Goal: Transaction & Acquisition: Obtain resource

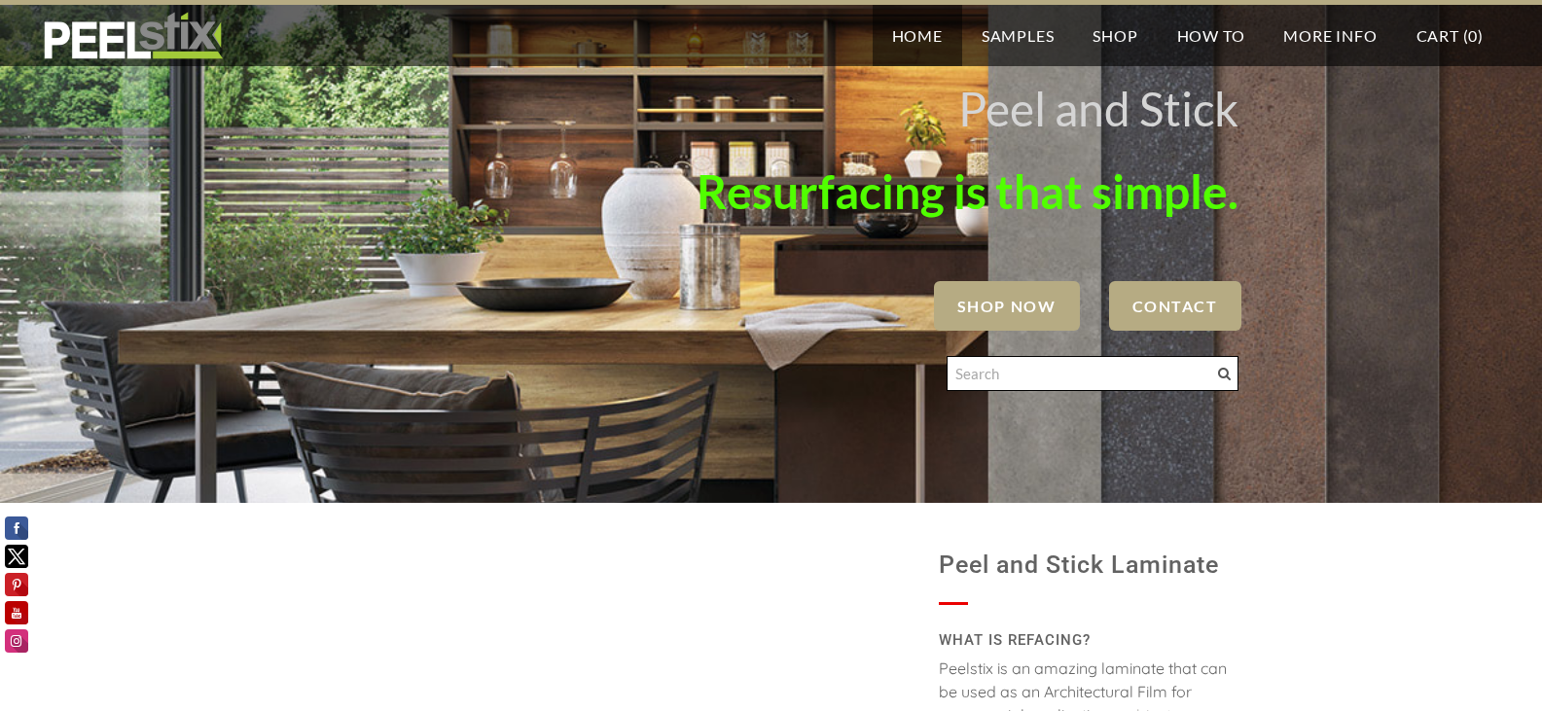
click at [1038, 368] on input "Search" at bounding box center [1092, 373] width 292 height 35
type input "accent plank samples"
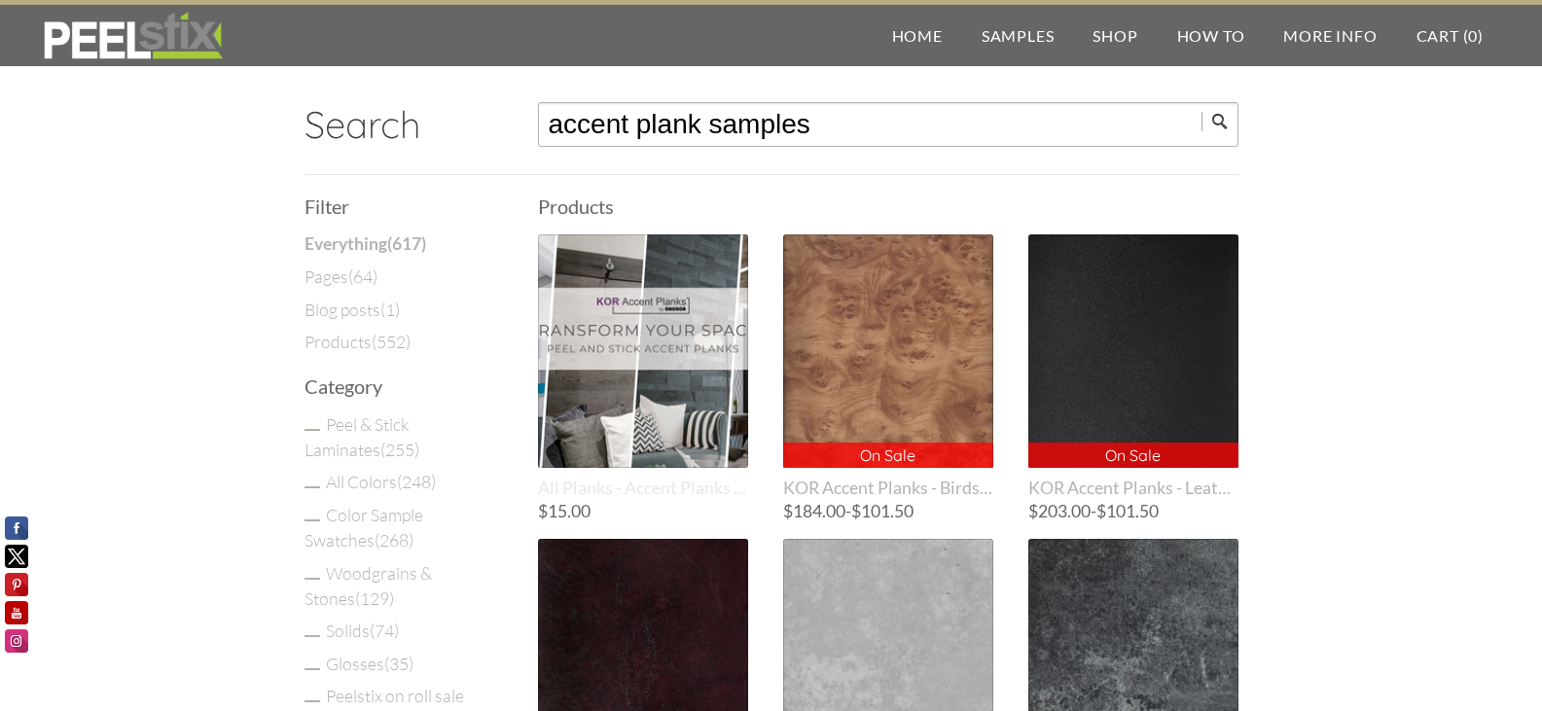
click at [604, 308] on div at bounding box center [643, 350] width 210 height 233
drag, startPoint x: 707, startPoint y: 117, endPoint x: 1069, endPoint y: 135, distance: 362.3
click at [1069, 135] on input "accent plank samples" at bounding box center [888, 124] width 700 height 45
type input "accent plank wood"
click at [1201, 112] on input "submit" at bounding box center [1219, 121] width 37 height 19
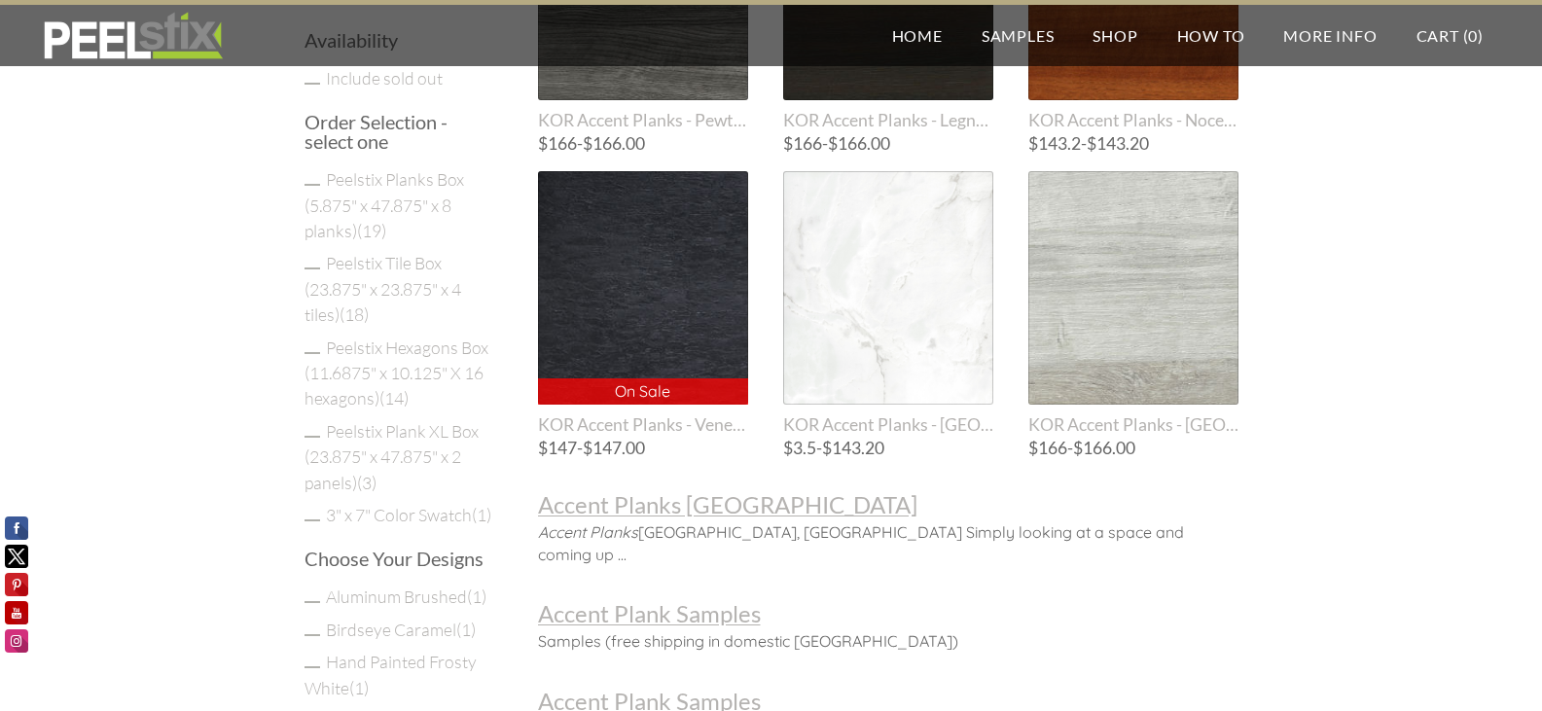
scroll to position [1070, 0]
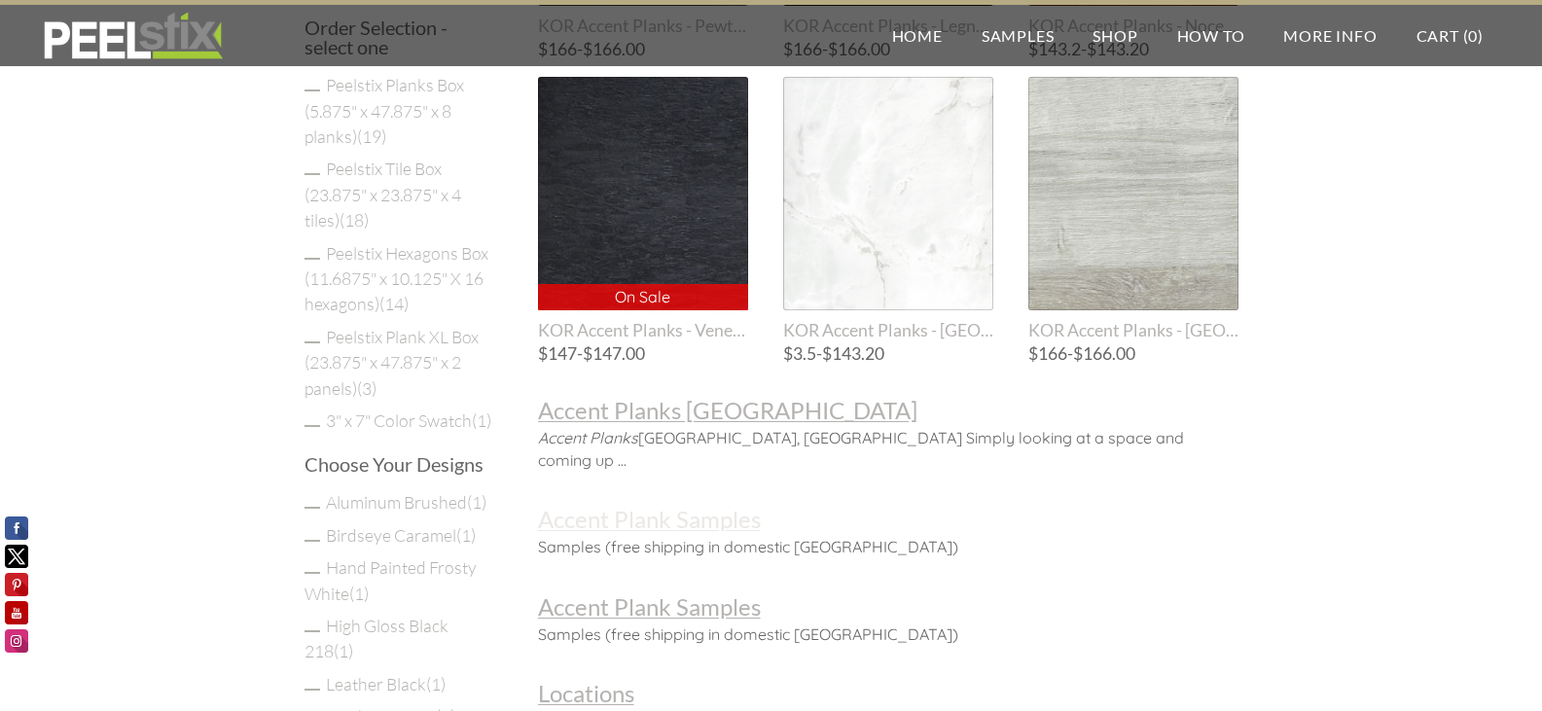
click at [750, 508] on h3 "Accent Plank Samples" at bounding box center [888, 519] width 700 height 23
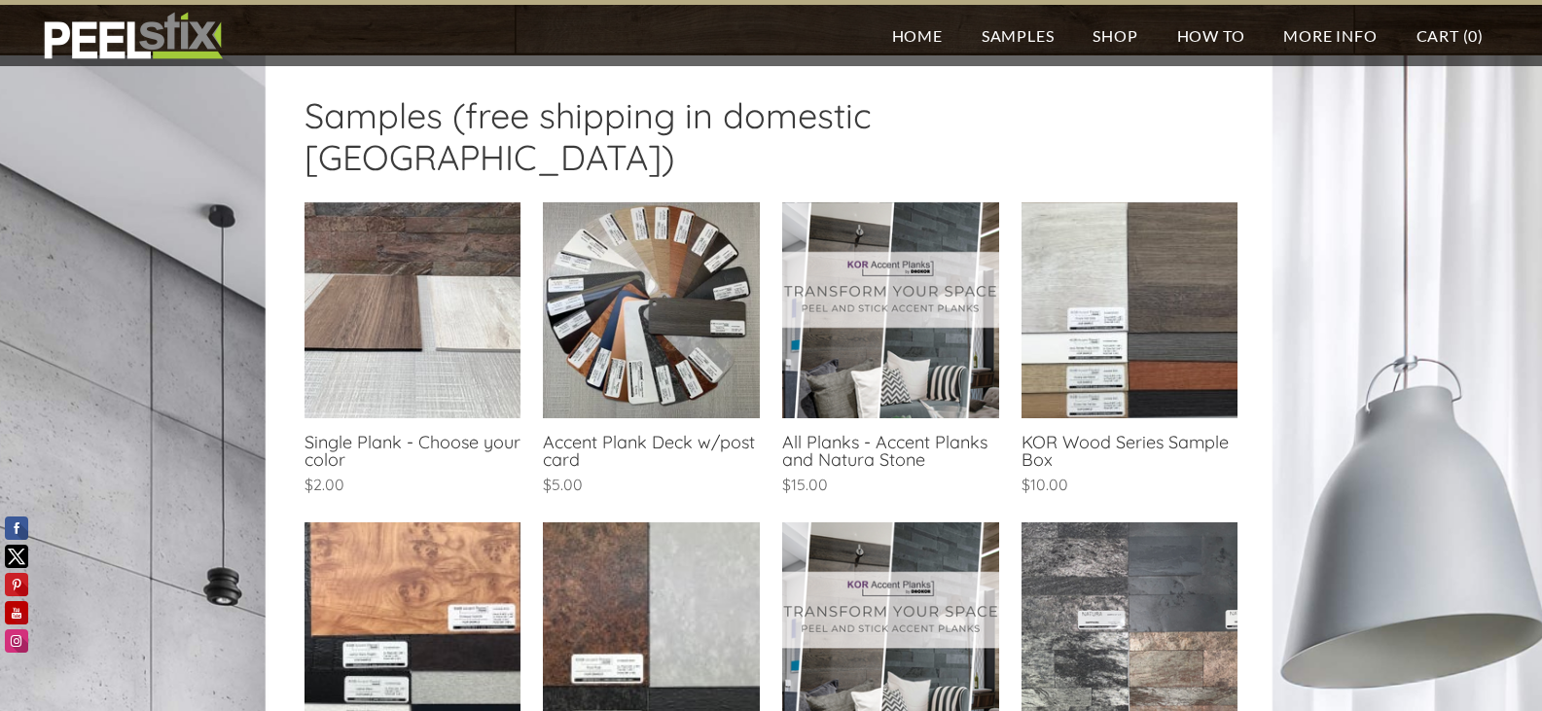
scroll to position [292, 0]
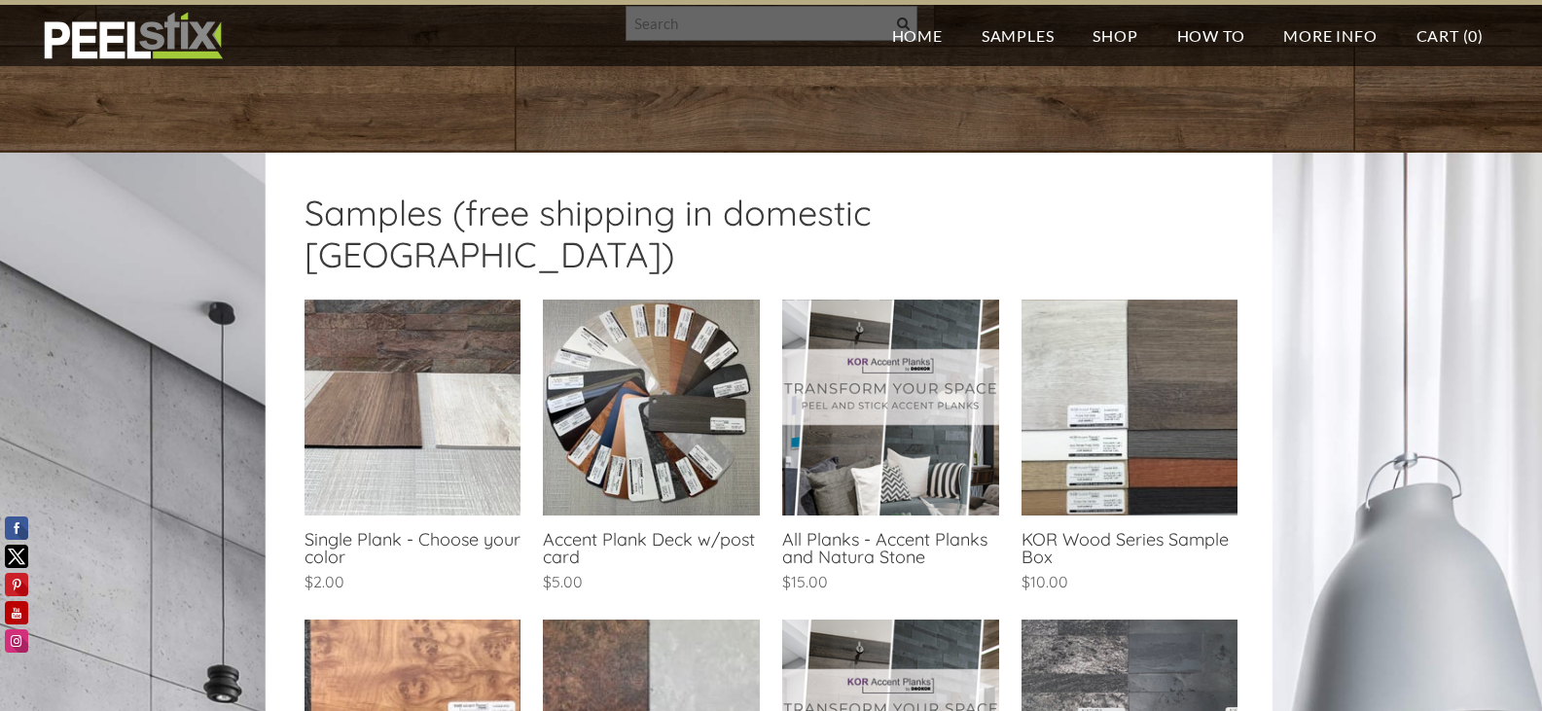
click at [1079, 385] on link at bounding box center [1129, 449] width 216 height 298
